Goal: Find specific page/section: Find specific page/section

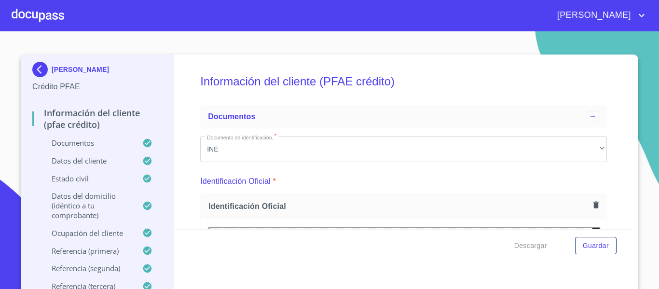
scroll to position [96, 0]
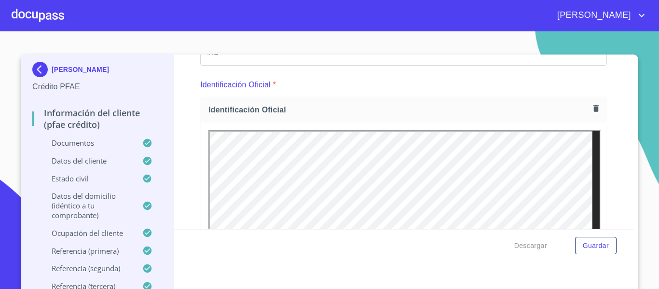
click at [39, 67] on img at bounding box center [41, 69] width 19 height 15
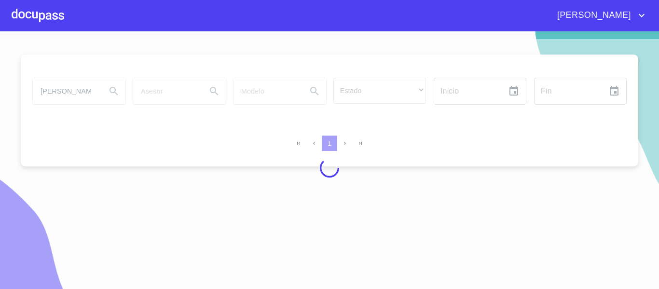
click at [92, 94] on div at bounding box center [329, 167] width 659 height 257
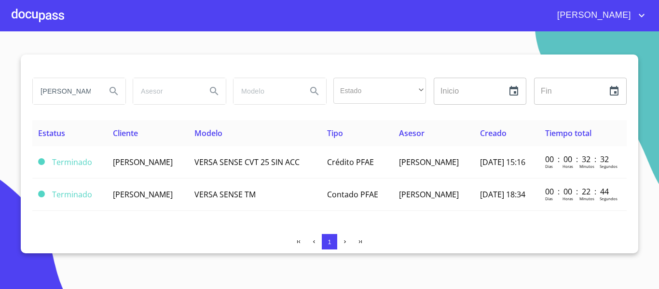
click at [92, 94] on input "[PERSON_NAME]" at bounding box center [66, 91] width 66 height 26
type input "g"
type input "[PERSON_NAME]"
click at [109, 90] on icon "Search" at bounding box center [114, 91] width 12 height 12
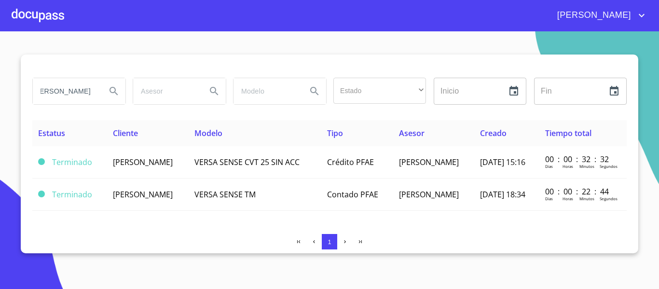
scroll to position [0, 0]
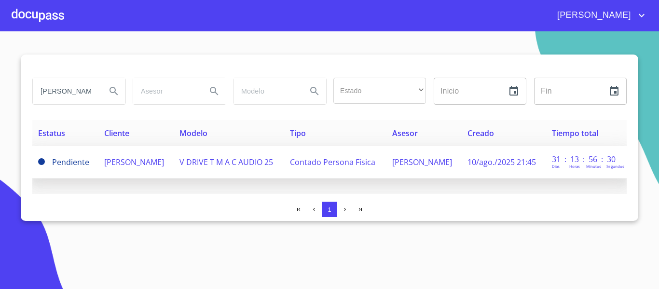
click at [263, 163] on span "V DRIVE T M A C AUDIO 25" at bounding box center [226, 162] width 94 height 11
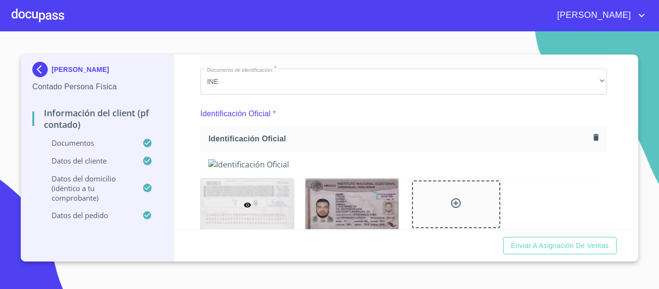
scroll to position [193, 0]
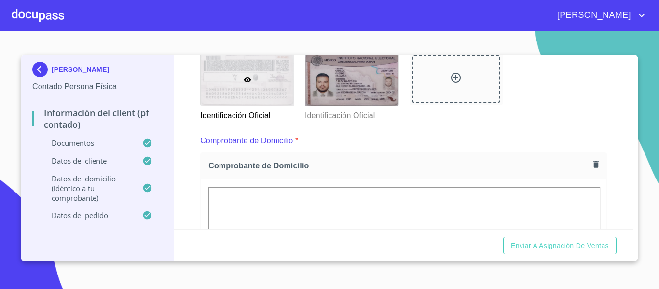
click at [39, 70] on img at bounding box center [41, 69] width 19 height 15
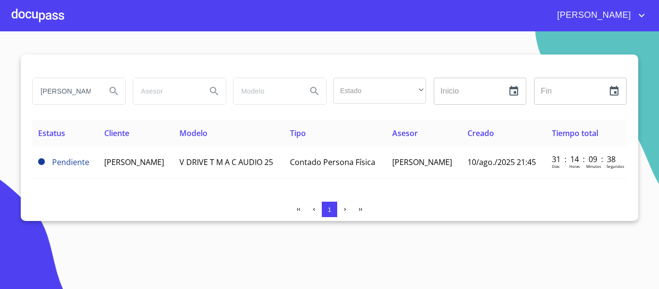
click at [91, 94] on input "[PERSON_NAME]" at bounding box center [66, 91] width 66 height 26
click at [77, 86] on input "[PERSON_NAME]" at bounding box center [66, 91] width 66 height 26
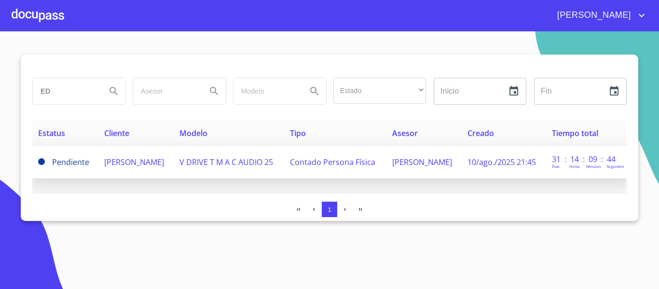
type input "E"
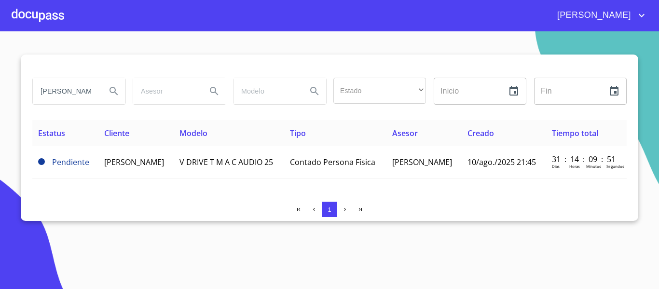
type input "[PERSON_NAME]"
click at [115, 93] on icon "Search" at bounding box center [113, 91] width 8 height 8
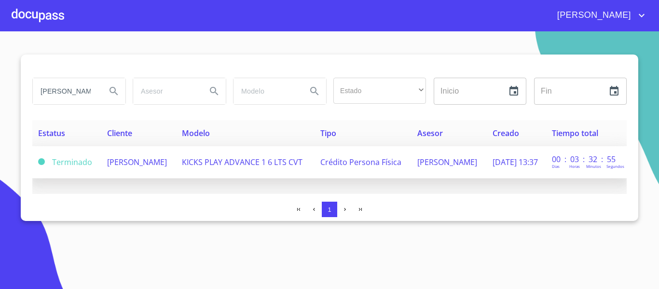
click at [253, 162] on span "KICKS PLAY ADVANCE 1 6 LTS CVT" at bounding box center [242, 162] width 121 height 11
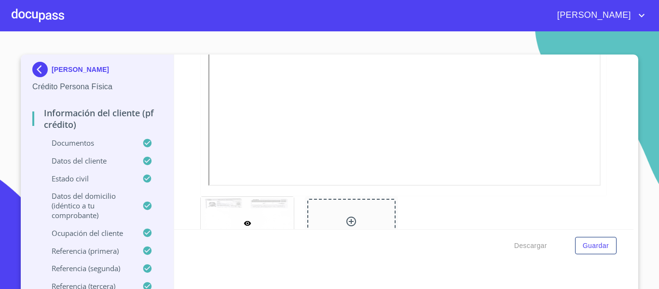
scroll to position [302, 0]
click at [39, 69] on img at bounding box center [41, 69] width 19 height 15
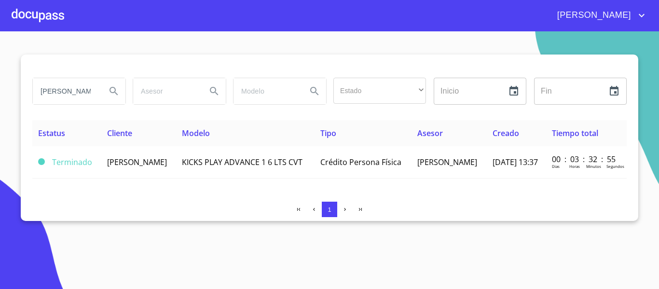
click at [84, 93] on input "[PERSON_NAME]" at bounding box center [66, 91] width 66 height 26
type input "R"
type input "[PERSON_NAME]"
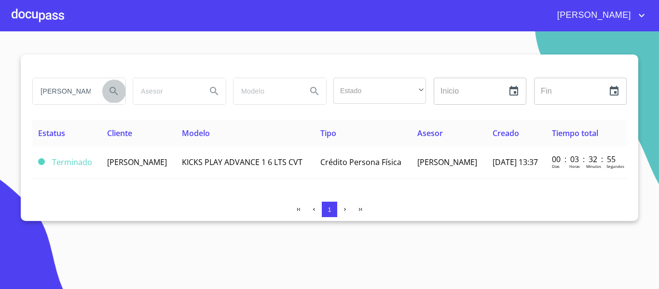
click at [112, 92] on icon "Search" at bounding box center [113, 91] width 8 height 8
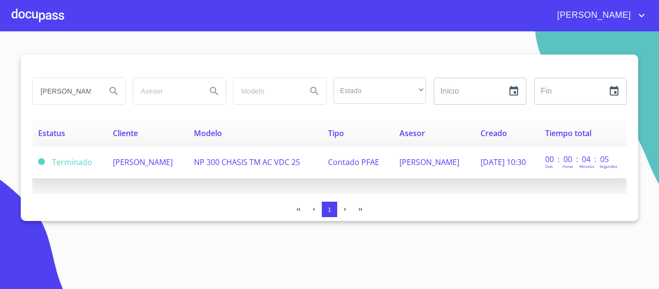
click at [230, 164] on span "NP 300 CHASIS TM AC VDC 25" at bounding box center [247, 162] width 106 height 11
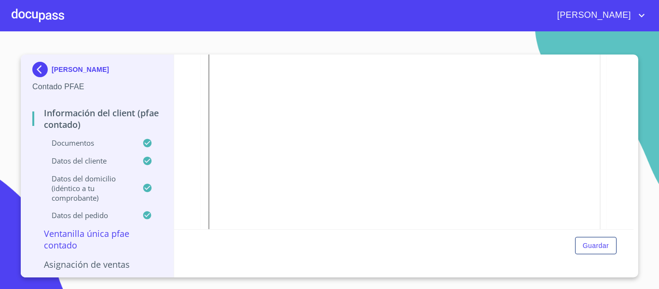
scroll to position [145, 0]
click at [35, 67] on img at bounding box center [41, 69] width 19 height 15
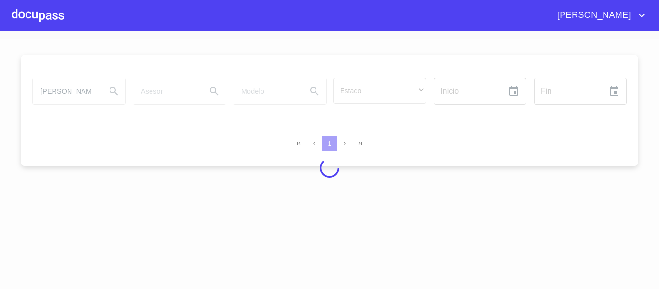
click at [81, 88] on div at bounding box center [329, 167] width 659 height 257
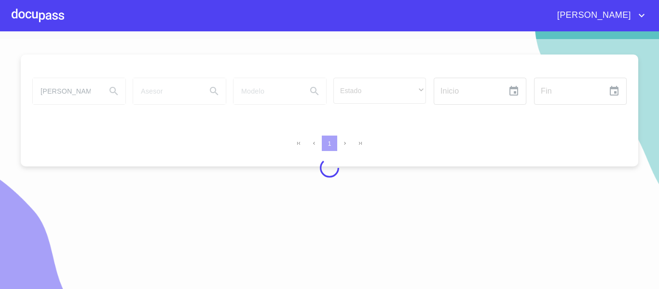
click at [57, 90] on div at bounding box center [329, 167] width 659 height 257
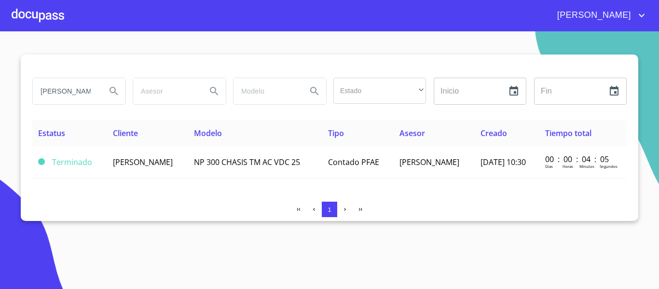
click at [57, 90] on input "[PERSON_NAME]" at bounding box center [66, 91] width 66 height 26
click at [94, 89] on input "[PERSON_NAME]" at bounding box center [66, 91] width 66 height 26
type input "E"
type input "AMPARO"
click at [111, 92] on icon "Search" at bounding box center [113, 91] width 8 height 8
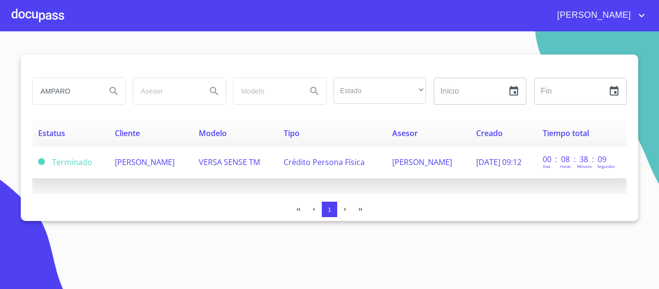
click at [153, 161] on span "[PERSON_NAME]" at bounding box center [145, 162] width 60 height 11
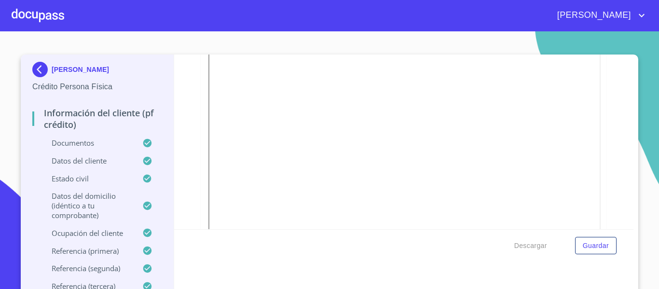
scroll to position [271, 0]
click at [32, 65] on img at bounding box center [41, 69] width 19 height 15
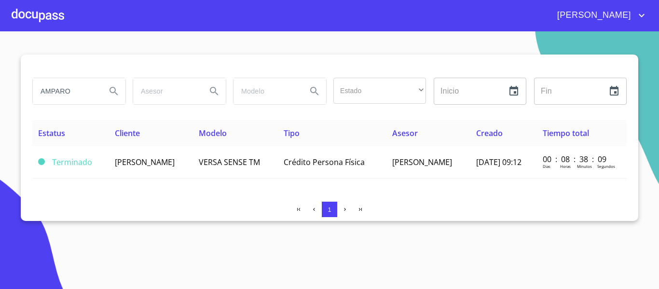
click at [80, 90] on input "AMPARO" at bounding box center [66, 91] width 66 height 26
type input "A"
type input "[PERSON_NAME]"
click at [113, 96] on icon "Search" at bounding box center [114, 91] width 12 height 12
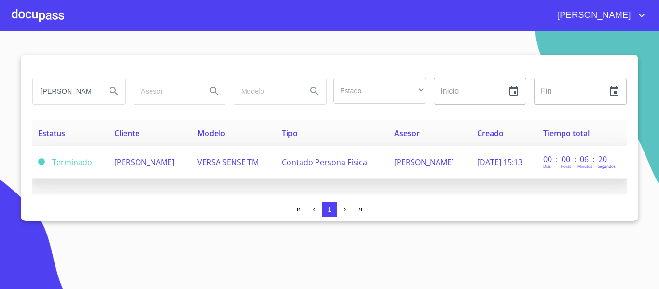
click at [180, 171] on td "[PERSON_NAME]" at bounding box center [149, 162] width 83 height 32
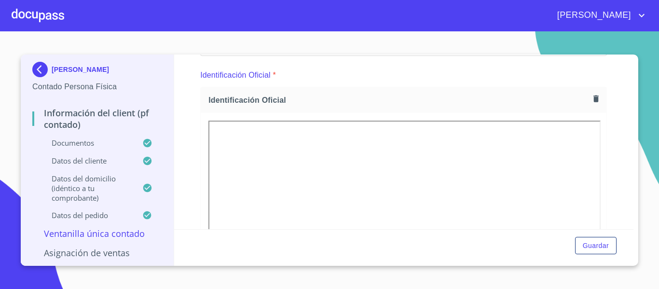
scroll to position [145, 0]
